Goal: Transaction & Acquisition: Purchase product/service

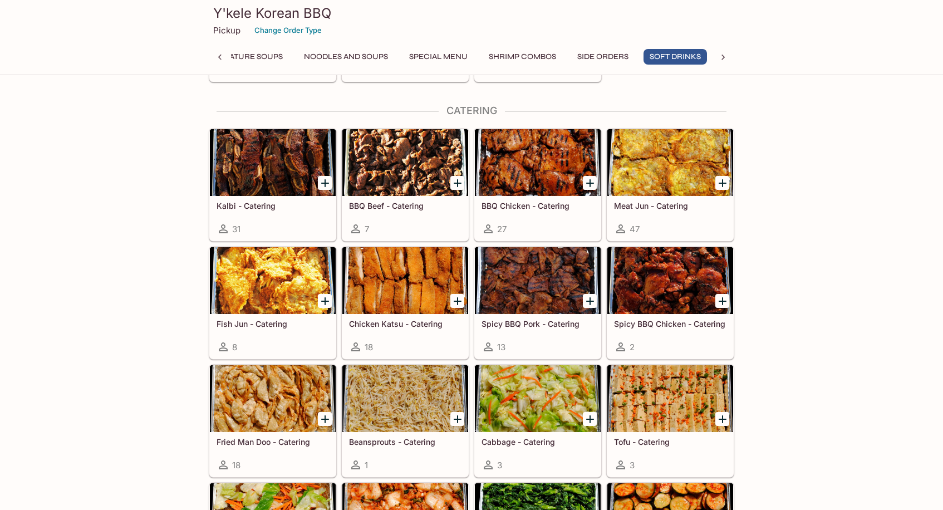
scroll to position [2262, 0]
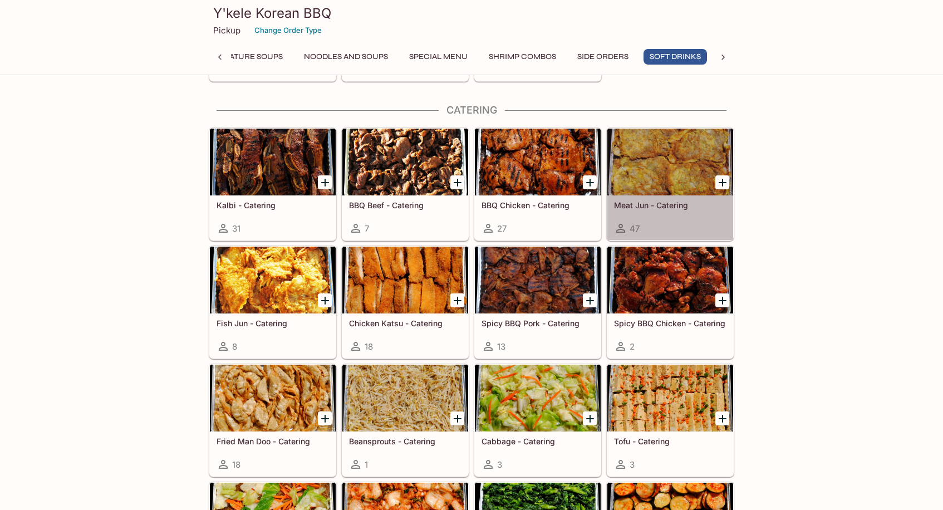
click at [667, 167] on div at bounding box center [670, 162] width 126 height 67
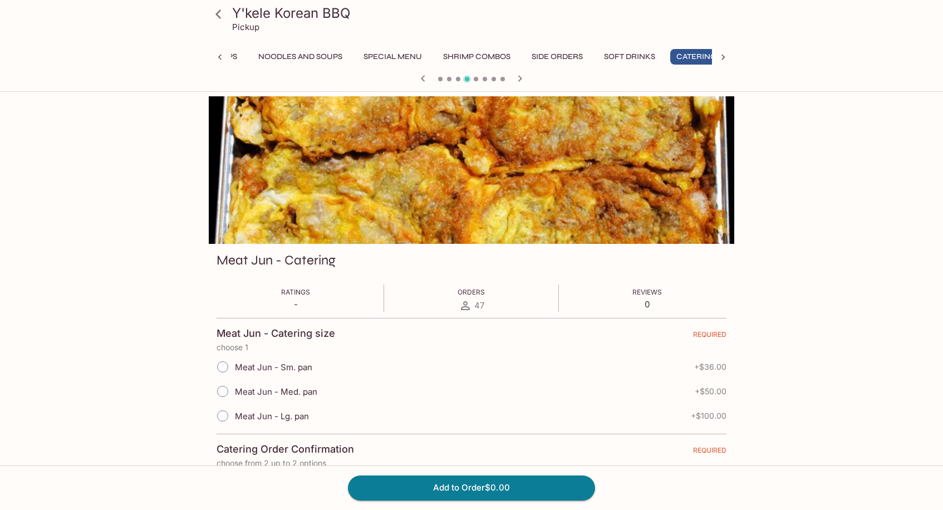
scroll to position [0, 275]
click at [217, 14] on icon at bounding box center [218, 13] width 6 height 9
click at [215, 14] on icon at bounding box center [218, 13] width 19 height 19
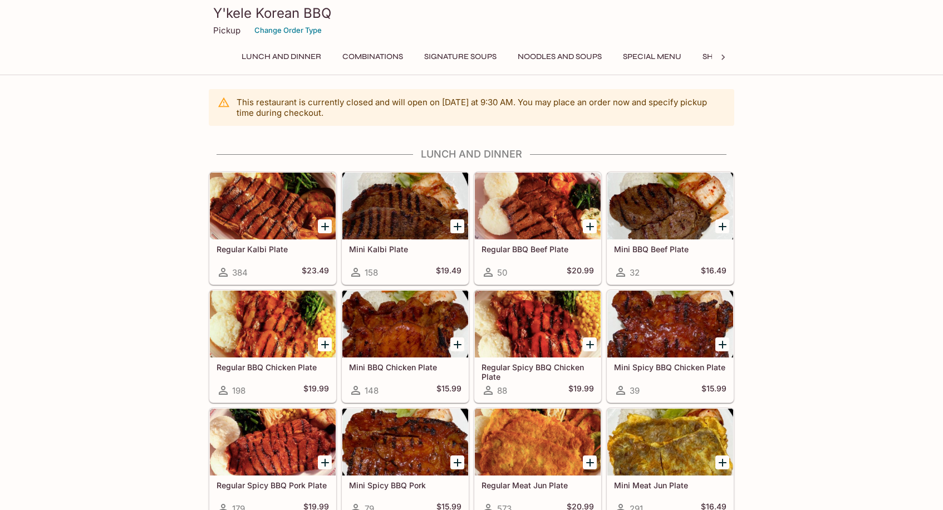
click at [649, 61] on button "Special Menu" at bounding box center [652, 57] width 71 height 16
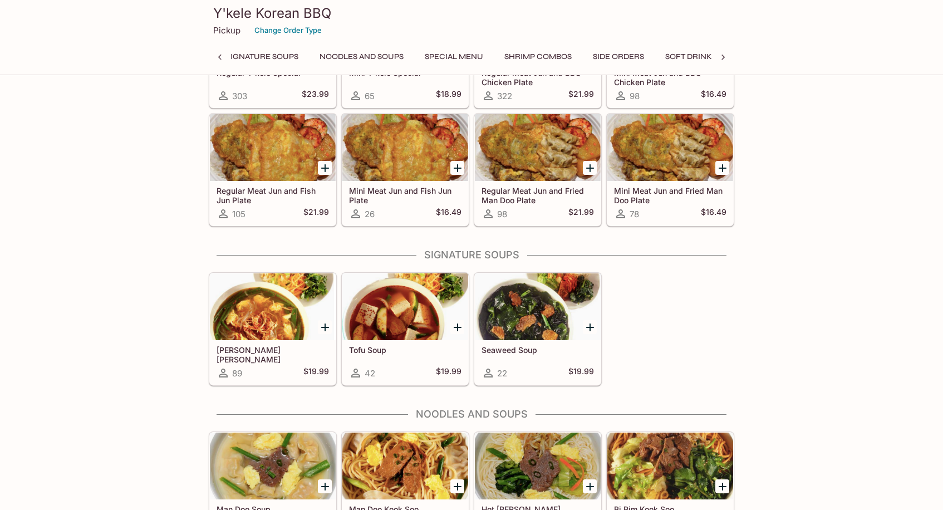
scroll to position [878, 0]
